Goal: Information Seeking & Learning: Learn about a topic

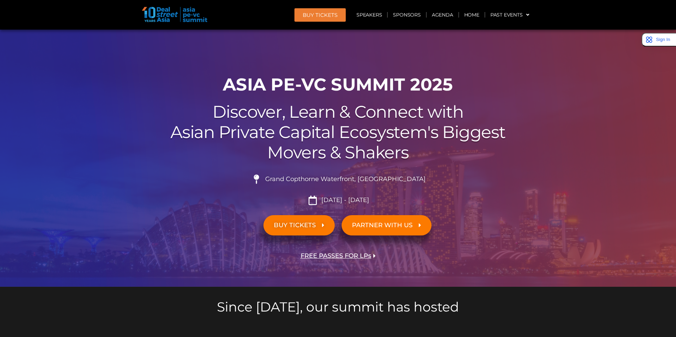
click at [116, 41] on div at bounding box center [338, 158] width 676 height 257
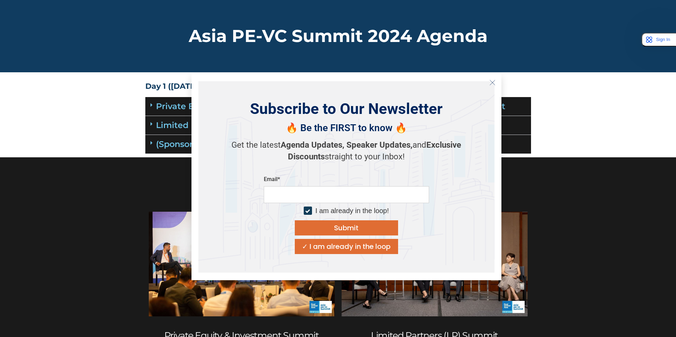
click at [151, 124] on icon at bounding box center [152, 124] width 2 height 6
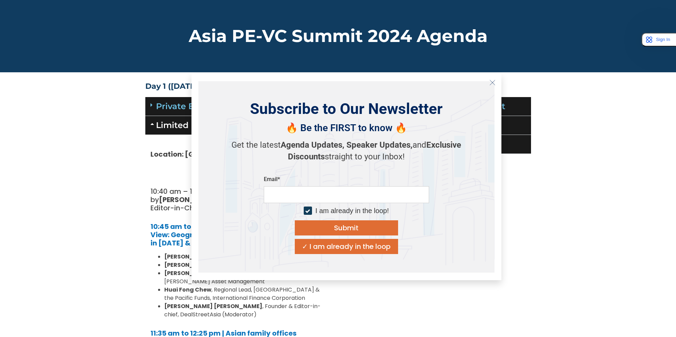
click at [495, 81] on icon "Close" at bounding box center [493, 83] width 6 height 6
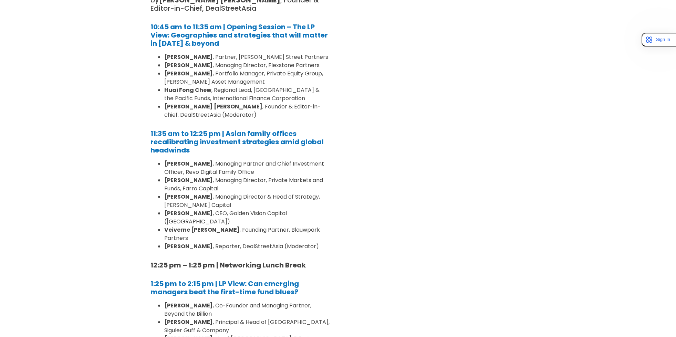
scroll to position [202, 0]
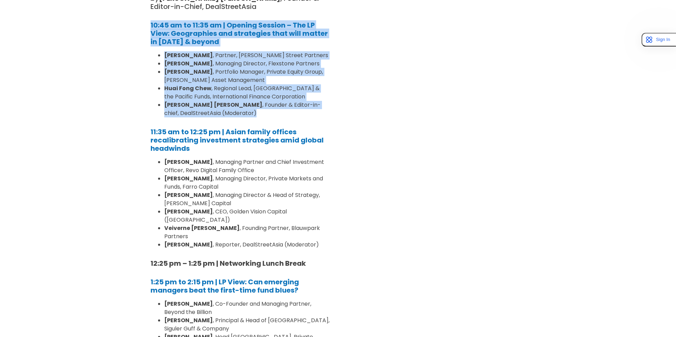
drag, startPoint x: 254, startPoint y: 119, endPoint x: 134, endPoint y: 21, distance: 154.7
click at [134, 21] on section "Day 1 (17th September) Private Equity & Investment Summit Location: Grand Ballr…" at bounding box center [338, 342] width 676 height 928
copy div "10:45 am to 11:35 am | Opening Session – The LP View: Geographies and strategie…"
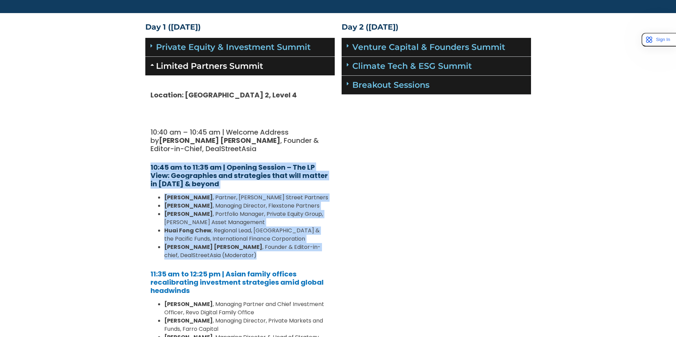
scroll to position [55, 0]
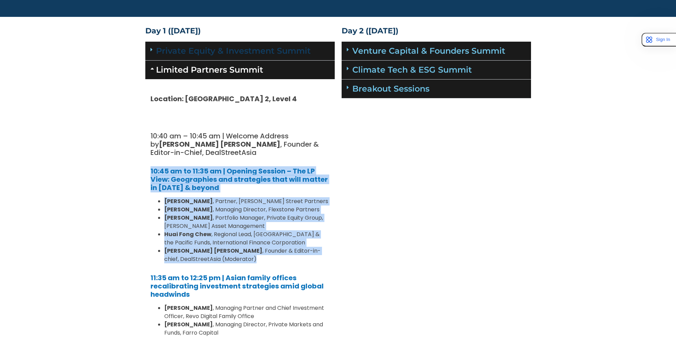
click at [164, 50] on link "Private Equity & Investment Summit" at bounding box center [233, 51] width 155 height 10
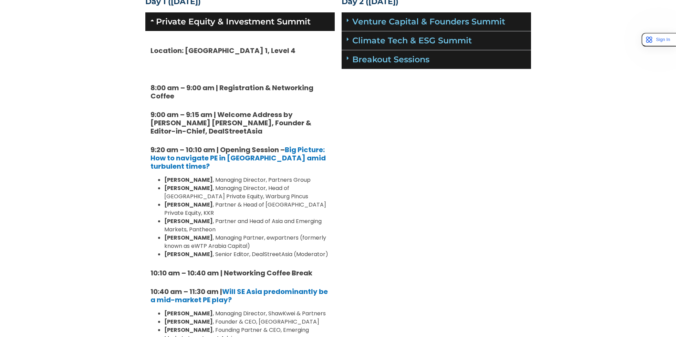
scroll to position [0, 0]
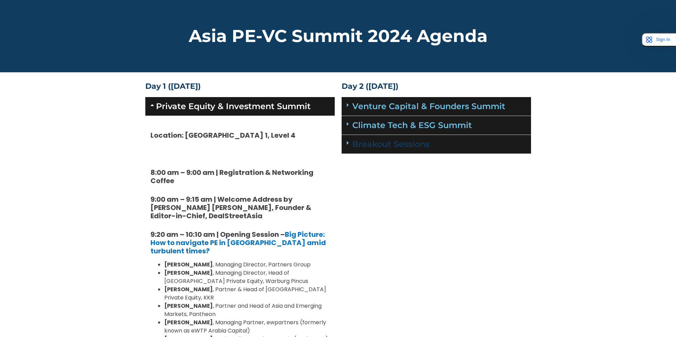
click at [383, 147] on link "Breakout Sessions" at bounding box center [390, 144] width 77 height 10
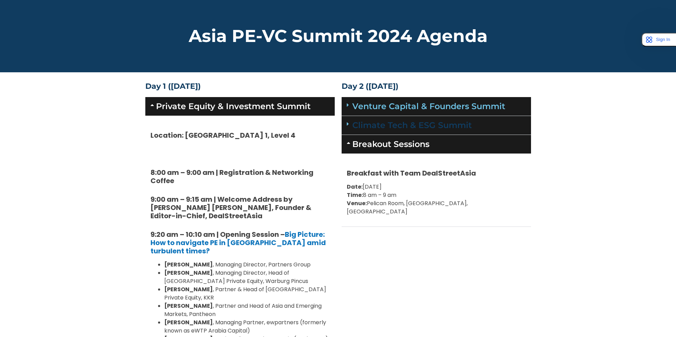
click at [391, 129] on link "Climate Tech & ESG Summit" at bounding box center [412, 125] width 120 height 10
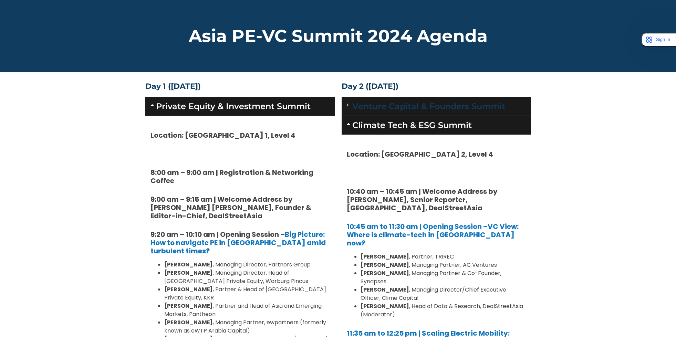
click at [401, 103] on link "Venture Capital & Founders​ Summit" at bounding box center [428, 106] width 153 height 10
